Goal: Task Accomplishment & Management: Use online tool/utility

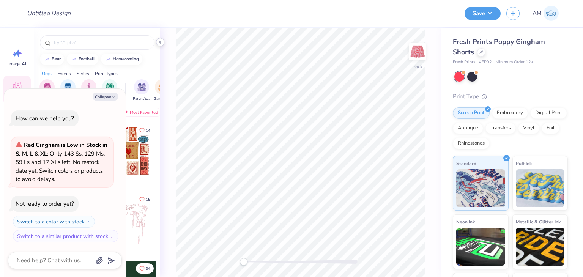
click at [159, 43] on icon at bounding box center [160, 42] width 6 height 6
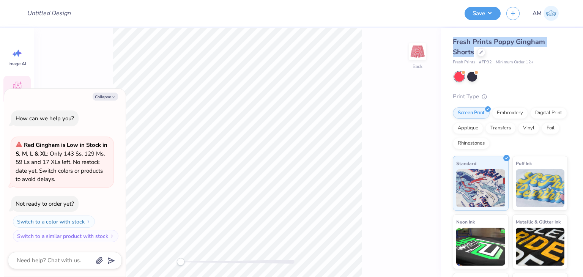
drag, startPoint x: 452, startPoint y: 41, endPoint x: 474, endPoint y: 51, distance: 24.4
click at [474, 51] on div "Fresh Prints Poppy Gingham Shorts" at bounding box center [509, 47] width 115 height 20
click at [494, 70] on div "Fresh Prints Poppy Gingham Shorts Fresh Prints # FP92 Minimum Order: 12 + Print…" at bounding box center [509, 182] width 115 height 291
drag, startPoint x: 490, startPoint y: 63, endPoint x: 482, endPoint y: 63, distance: 8.4
click at [482, 63] on div "Fresh Prints # FP92 Minimum Order: 12 +" at bounding box center [509, 62] width 115 height 6
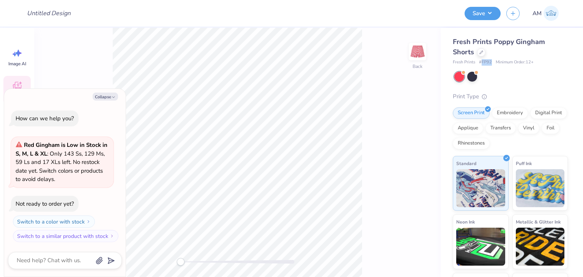
copy span "FP92"
type textarea "x"
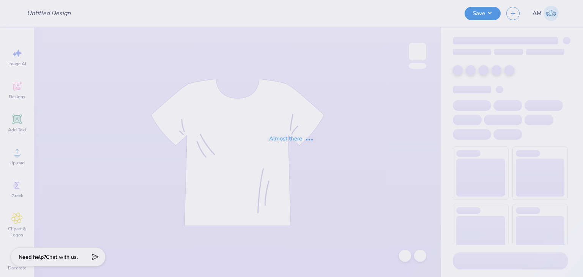
type input "LTS crews"
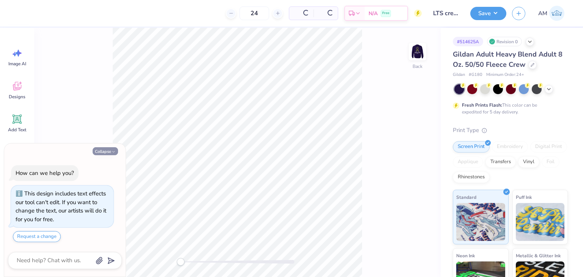
click at [116, 151] on button "Collapse" at bounding box center [105, 151] width 25 height 8
type textarea "x"
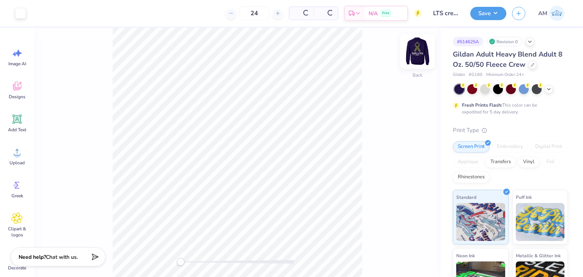
click at [421, 57] on img at bounding box center [417, 51] width 30 height 30
